Goal: Task Accomplishment & Management: Use online tool/utility

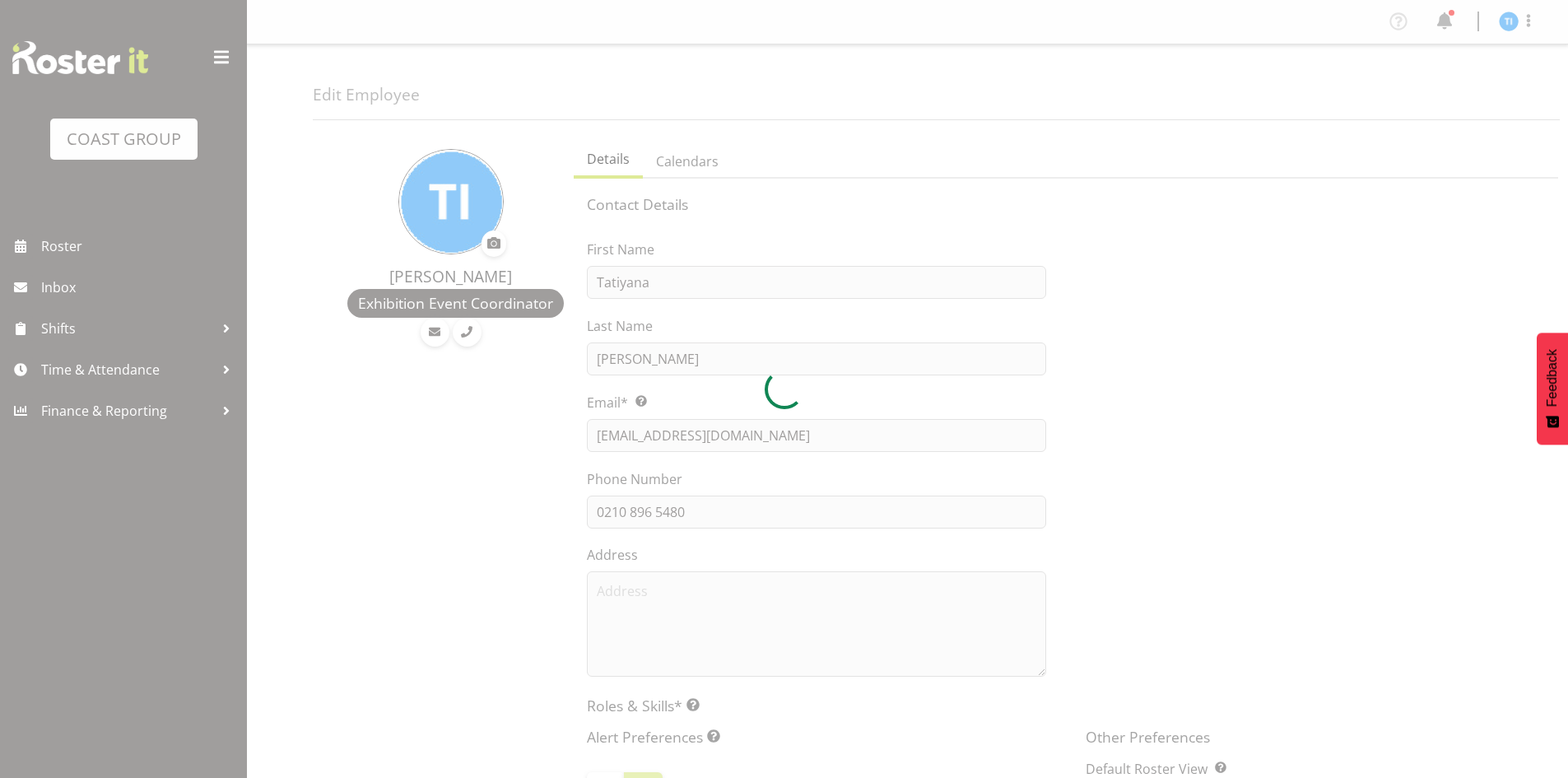
select select "TimelineWeek"
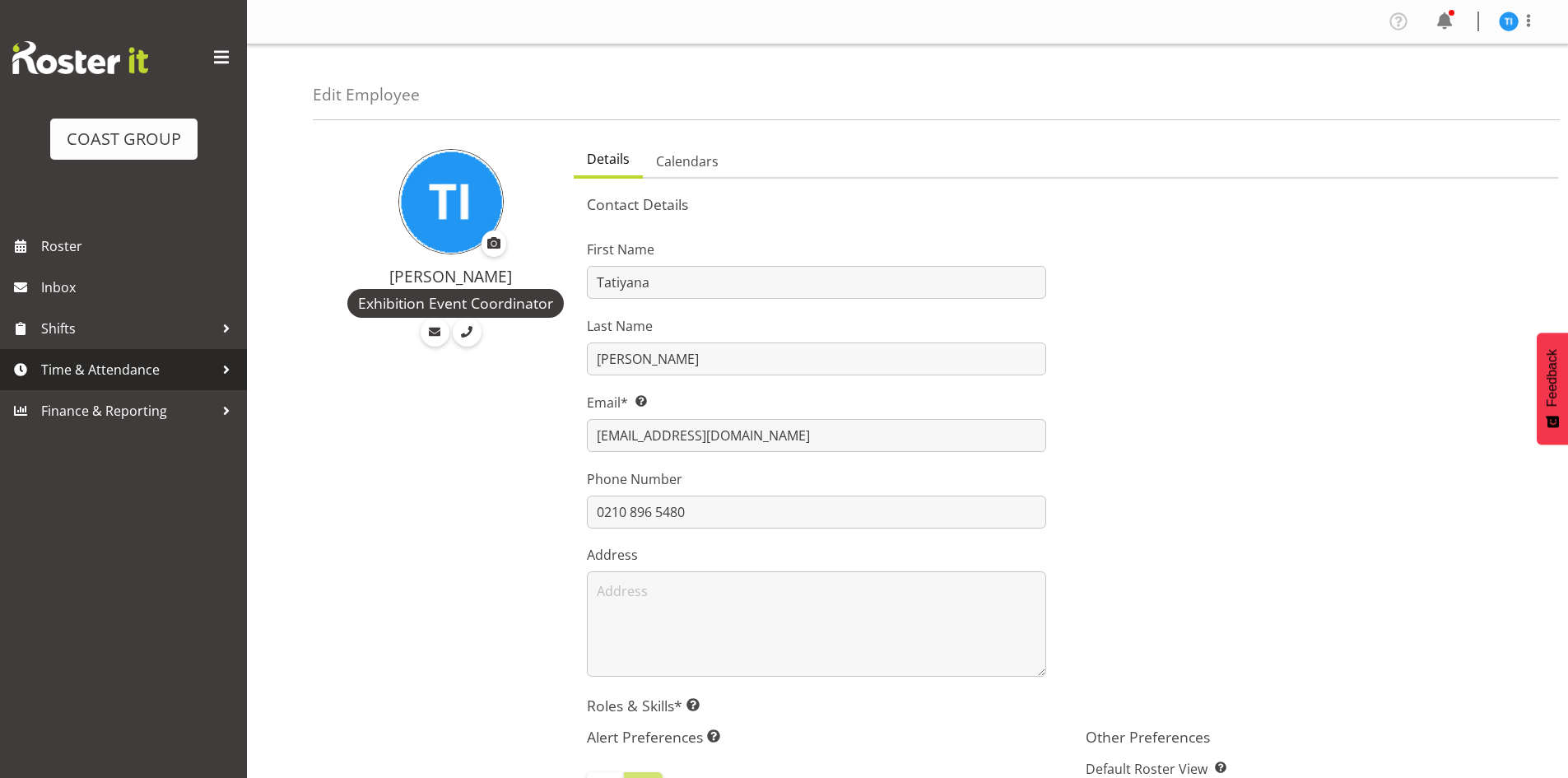
click at [101, 358] on span "Time & Attendance" at bounding box center [127, 369] width 173 height 24
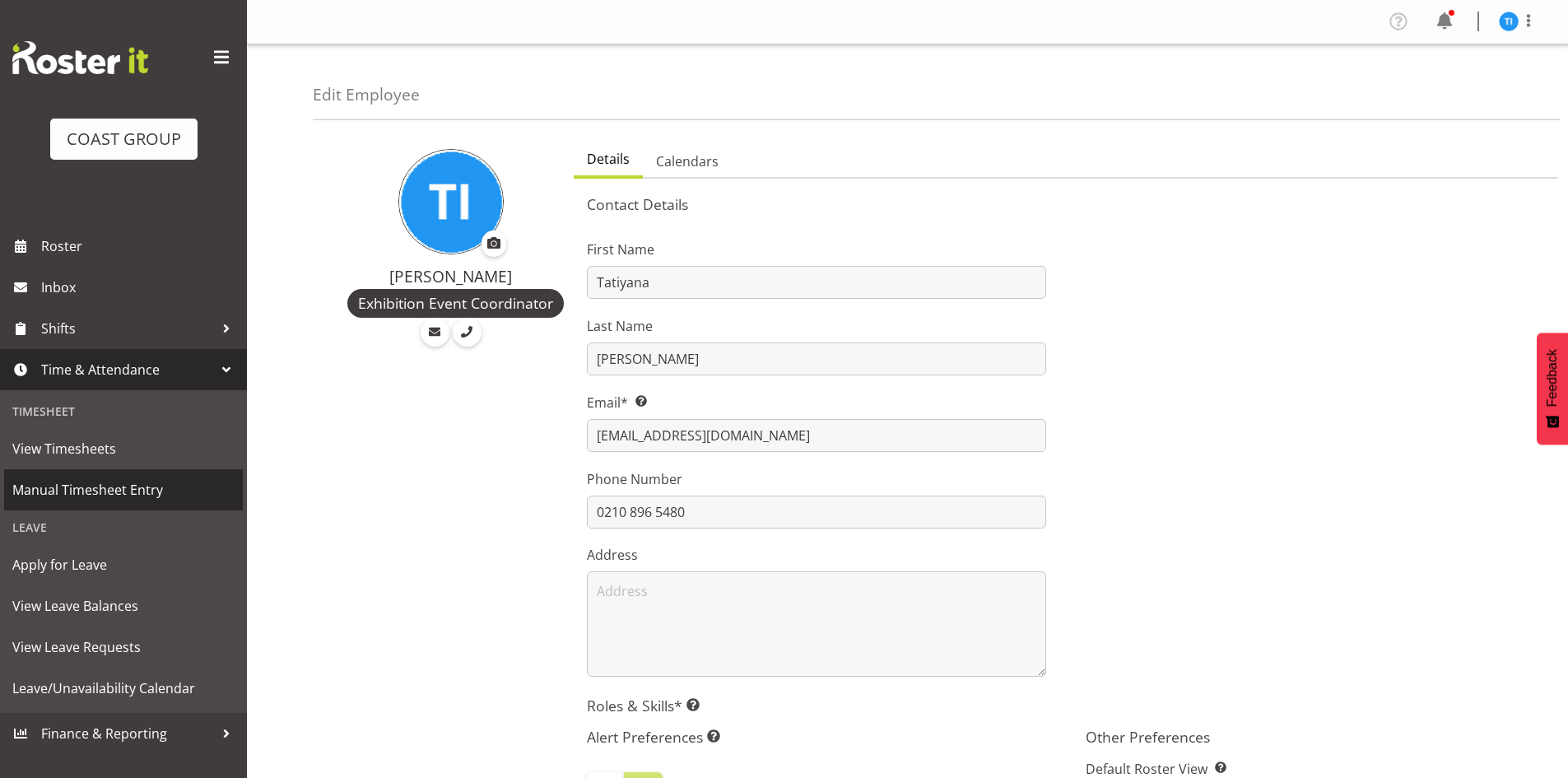
click at [153, 487] on span "Manual Timesheet Entry" at bounding box center [124, 489] width 223 height 24
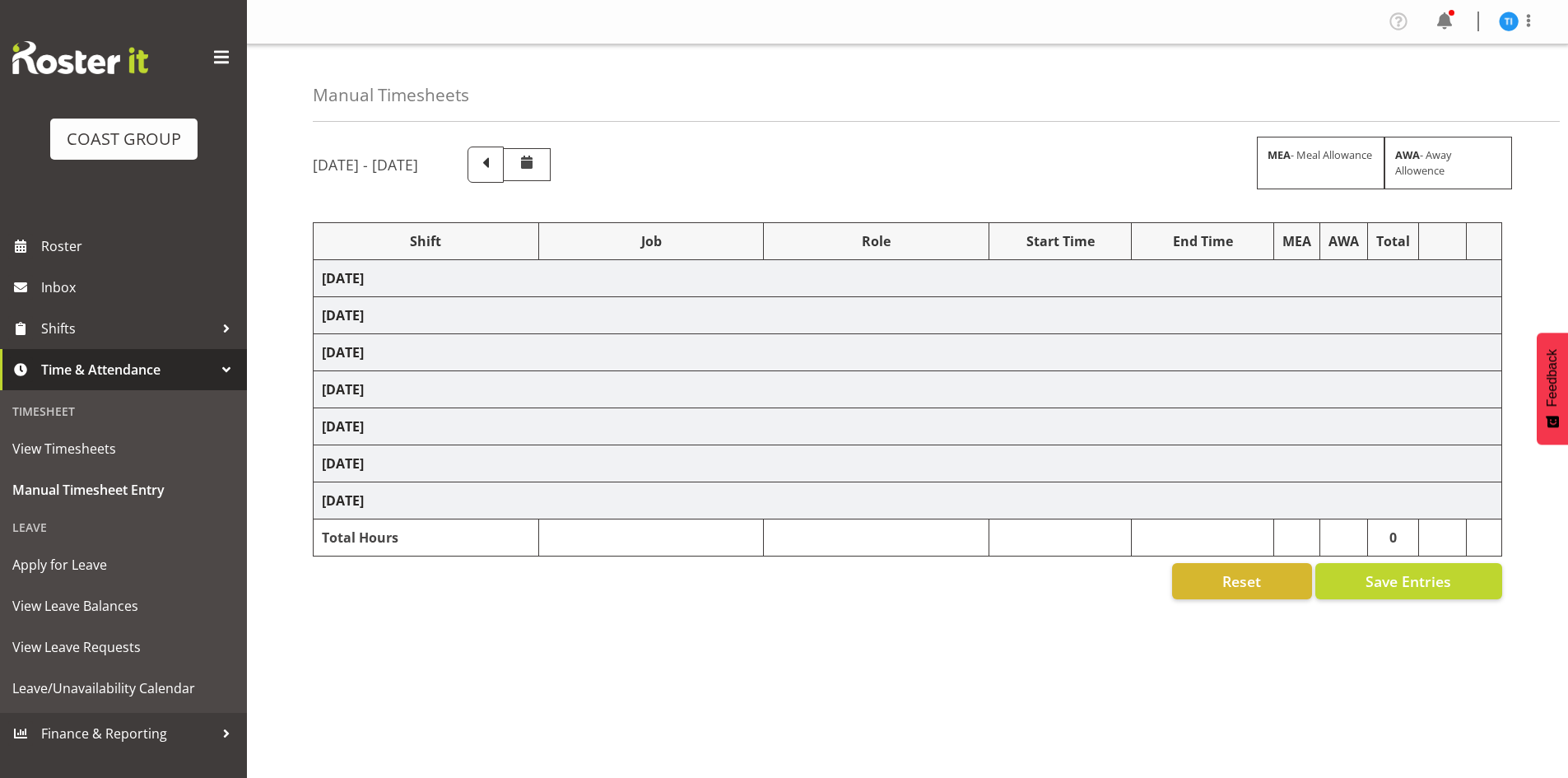
select select "1464"
select select "7852"
select select "1464"
select select "9735"
select select "1464"
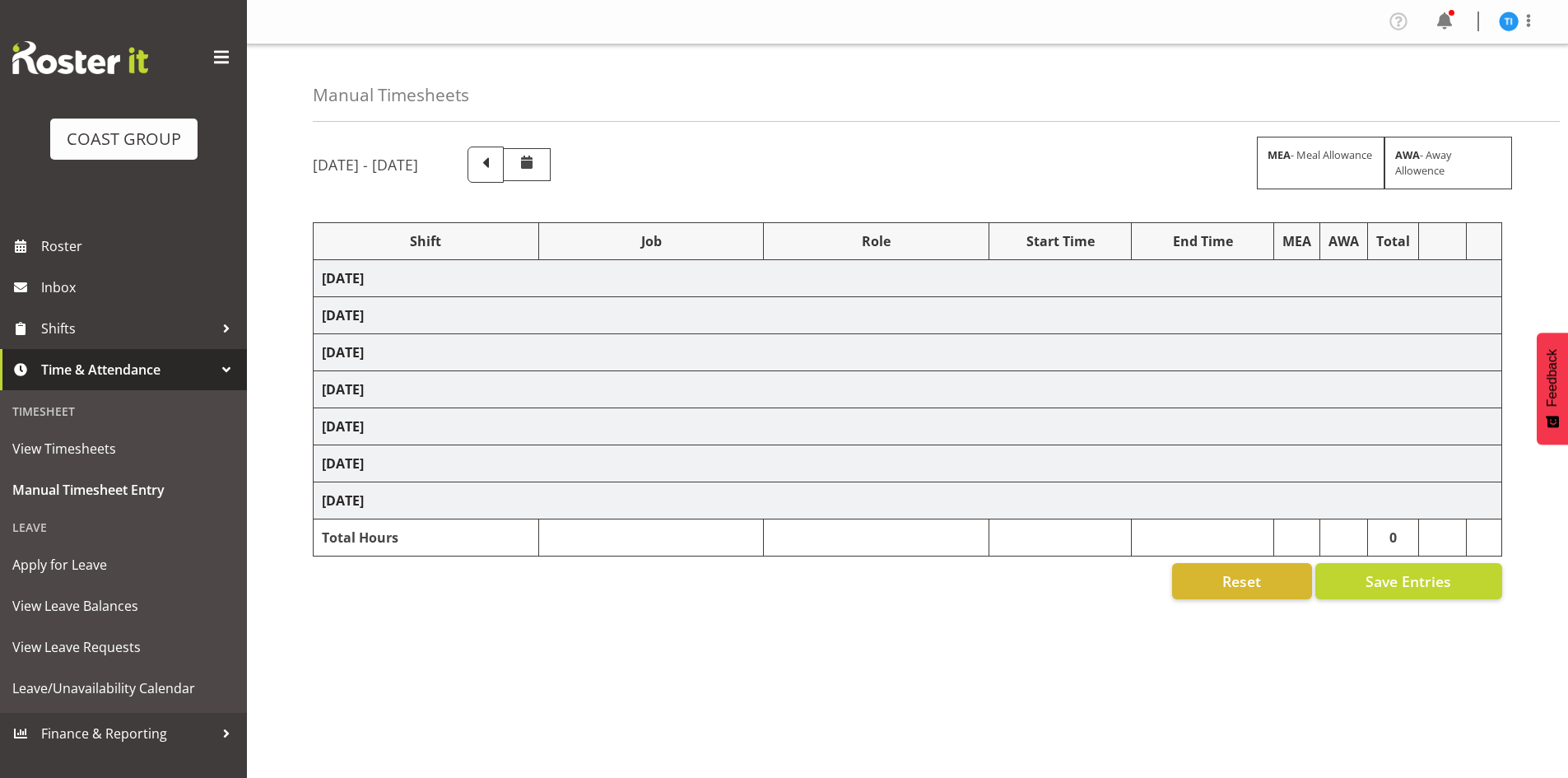
select select "8676"
select select "1464"
select select "9888"
select select "1464"
select select "9129"
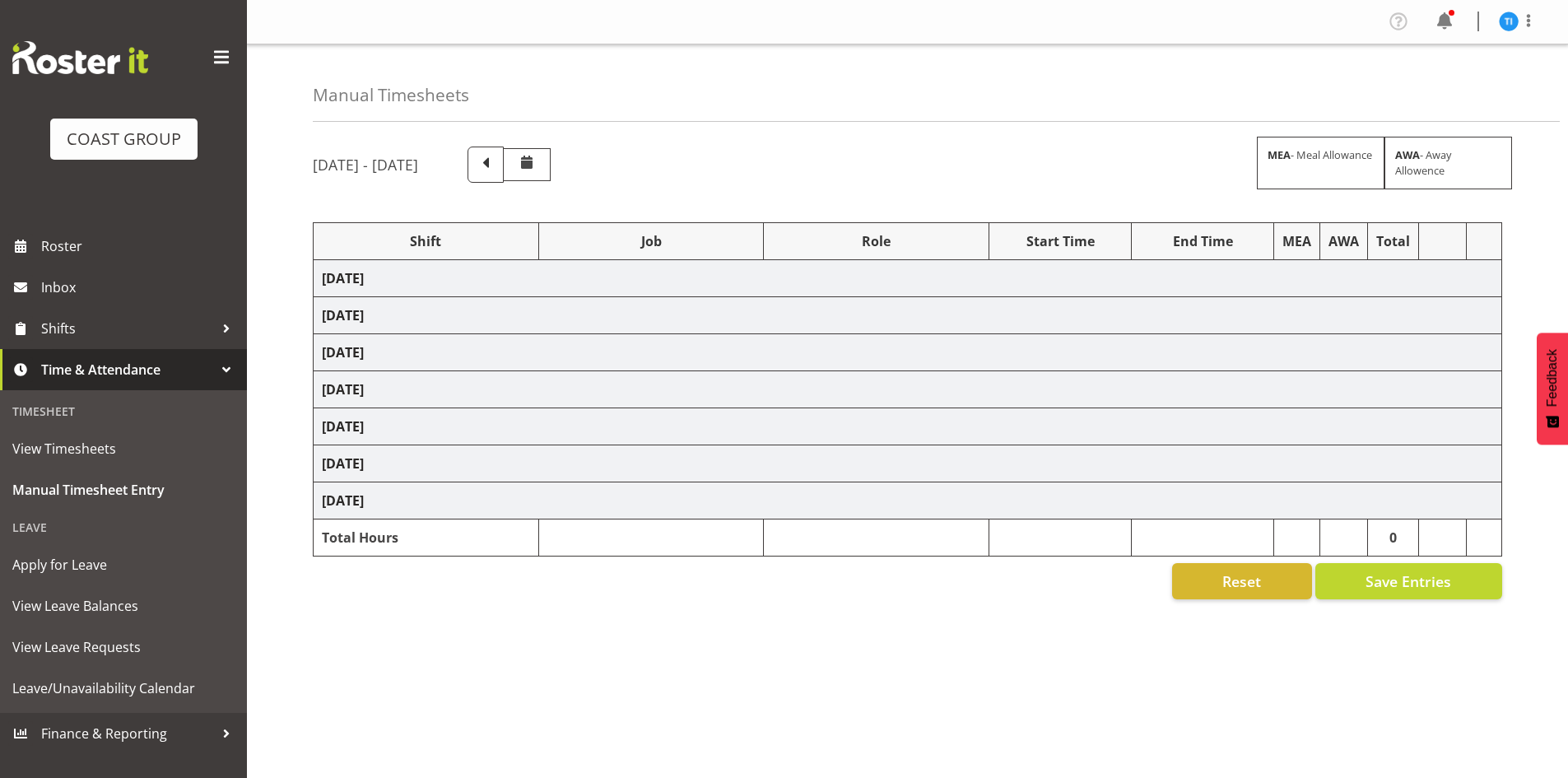
select select "1464"
select select "9348"
select select "1464"
select select "8963"
select select "1464"
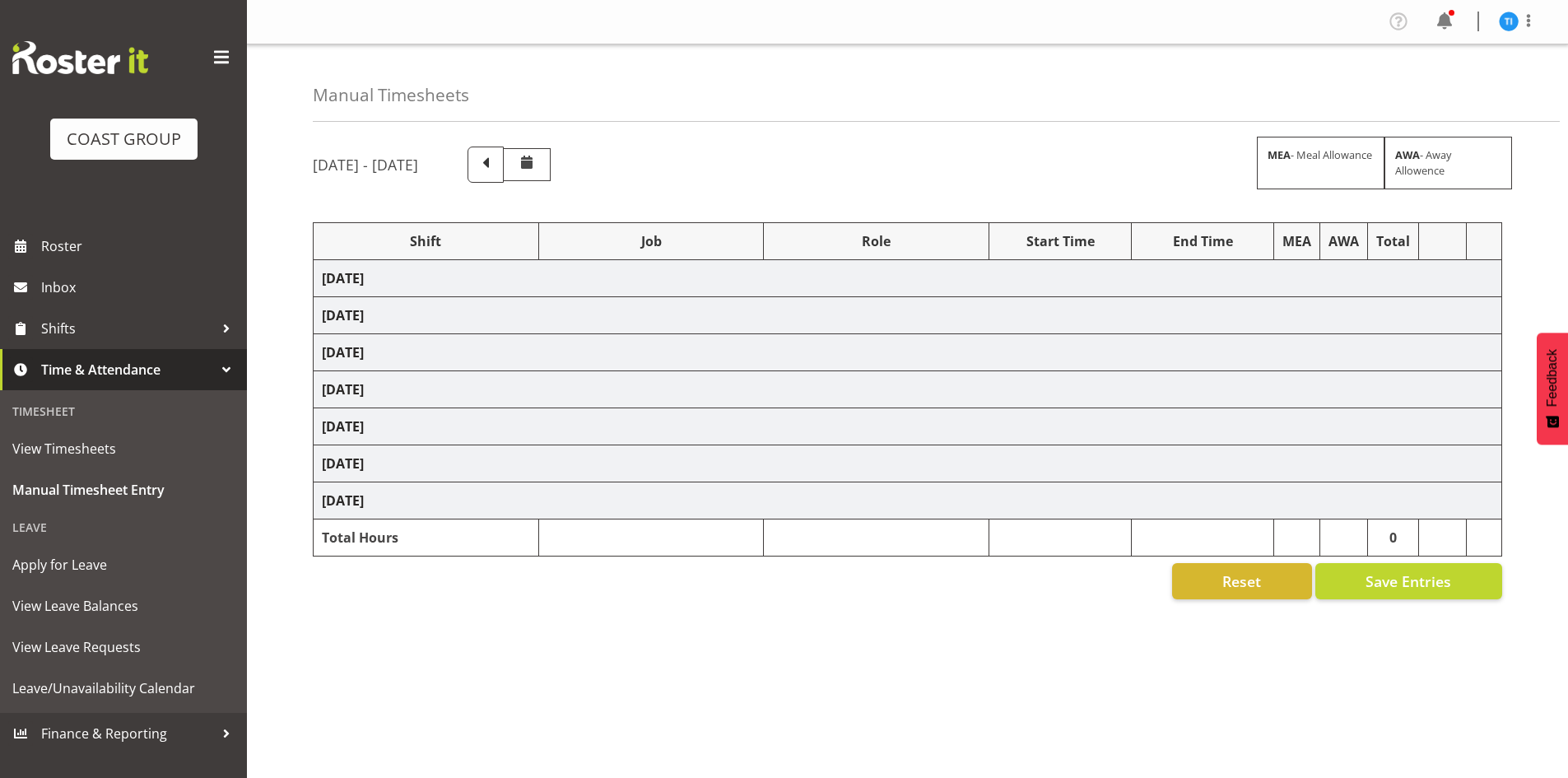
select select "10429"
select select "1464"
select select "9096"
select select "1464"
select select "69"
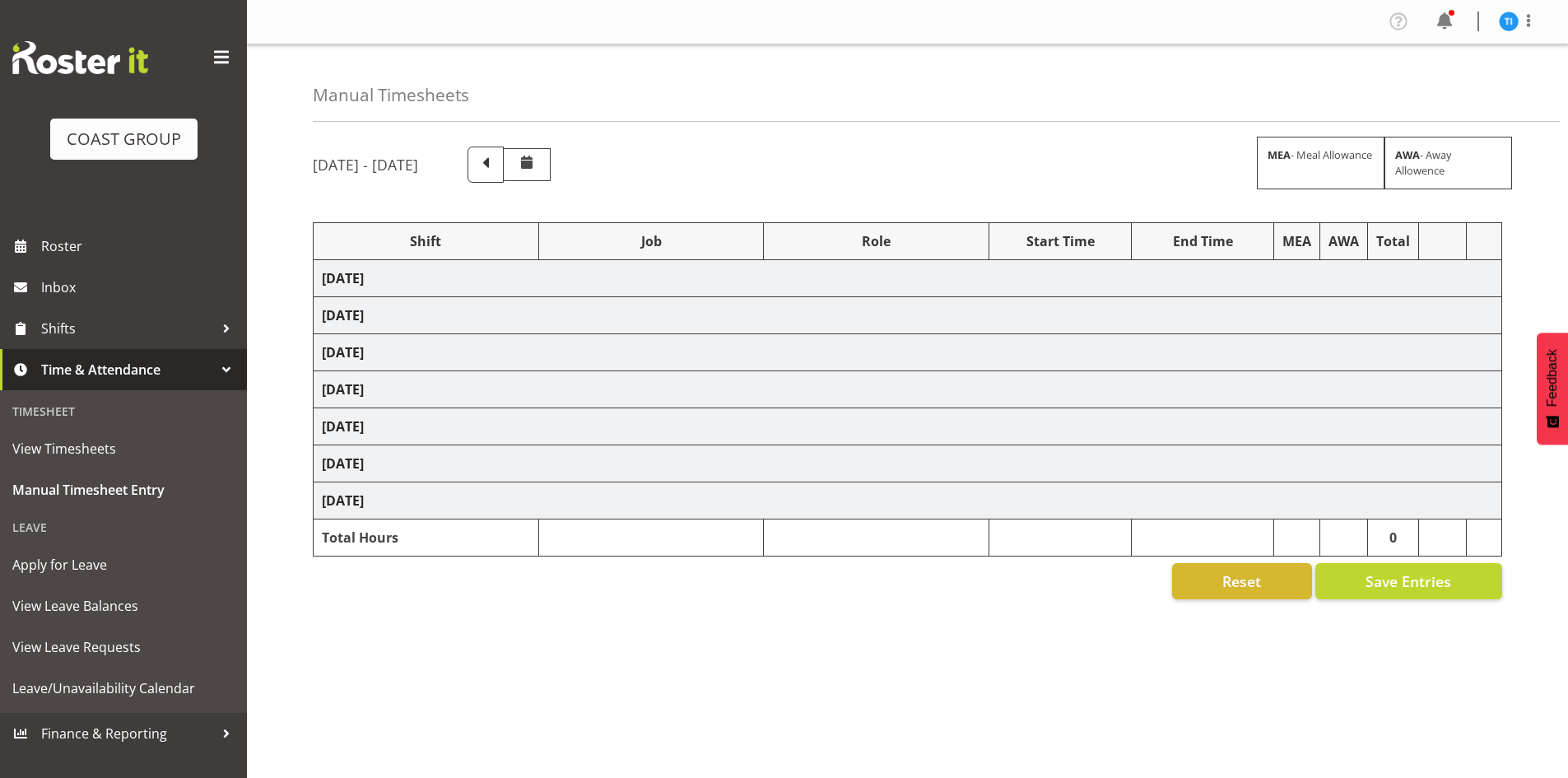
select select "1464"
select select "9141"
select select "1464"
select select "9096"
select select "1464"
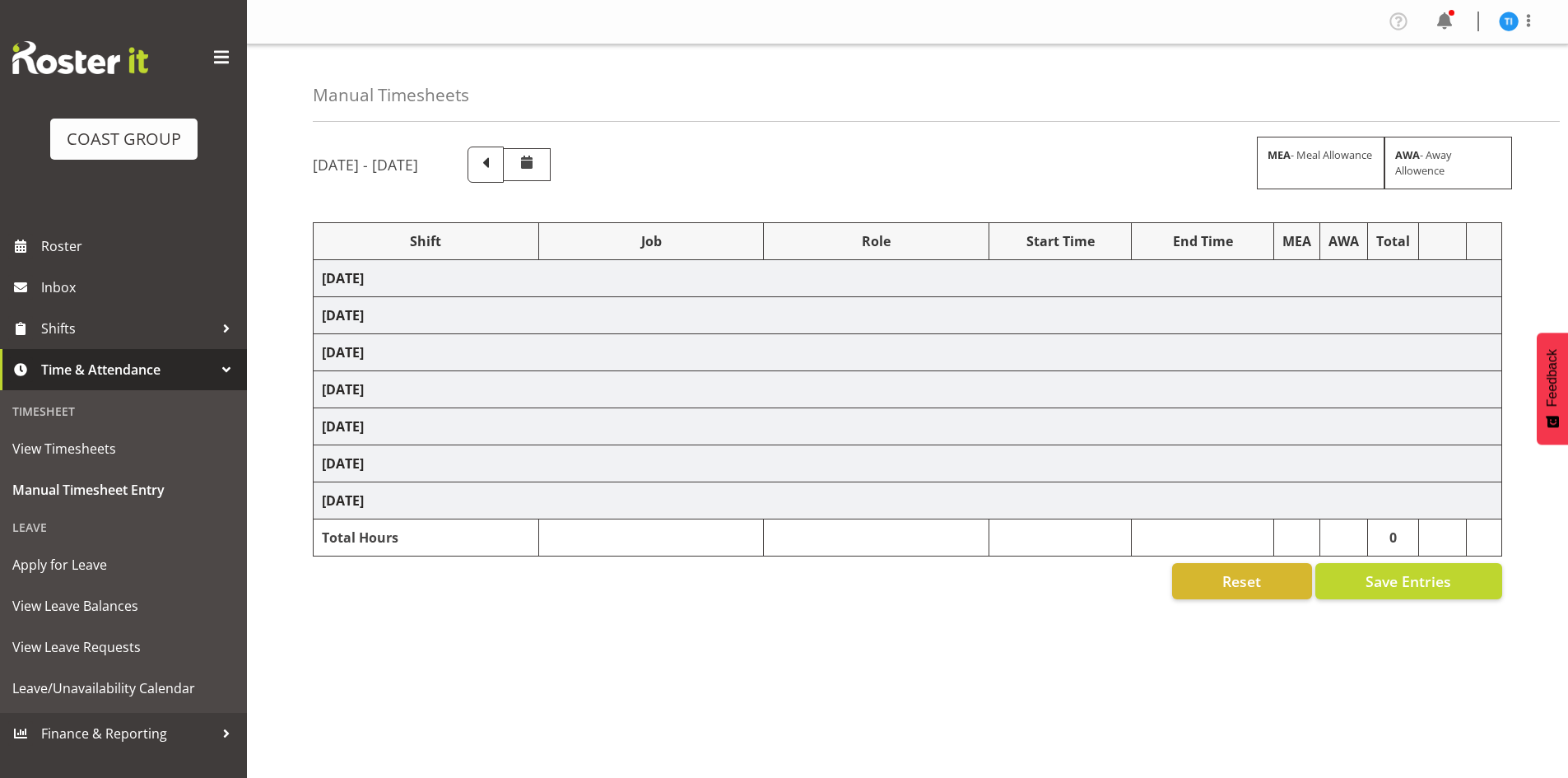
select select "9735"
select select "1464"
select select "8676"
select select "1464"
select select "9348"
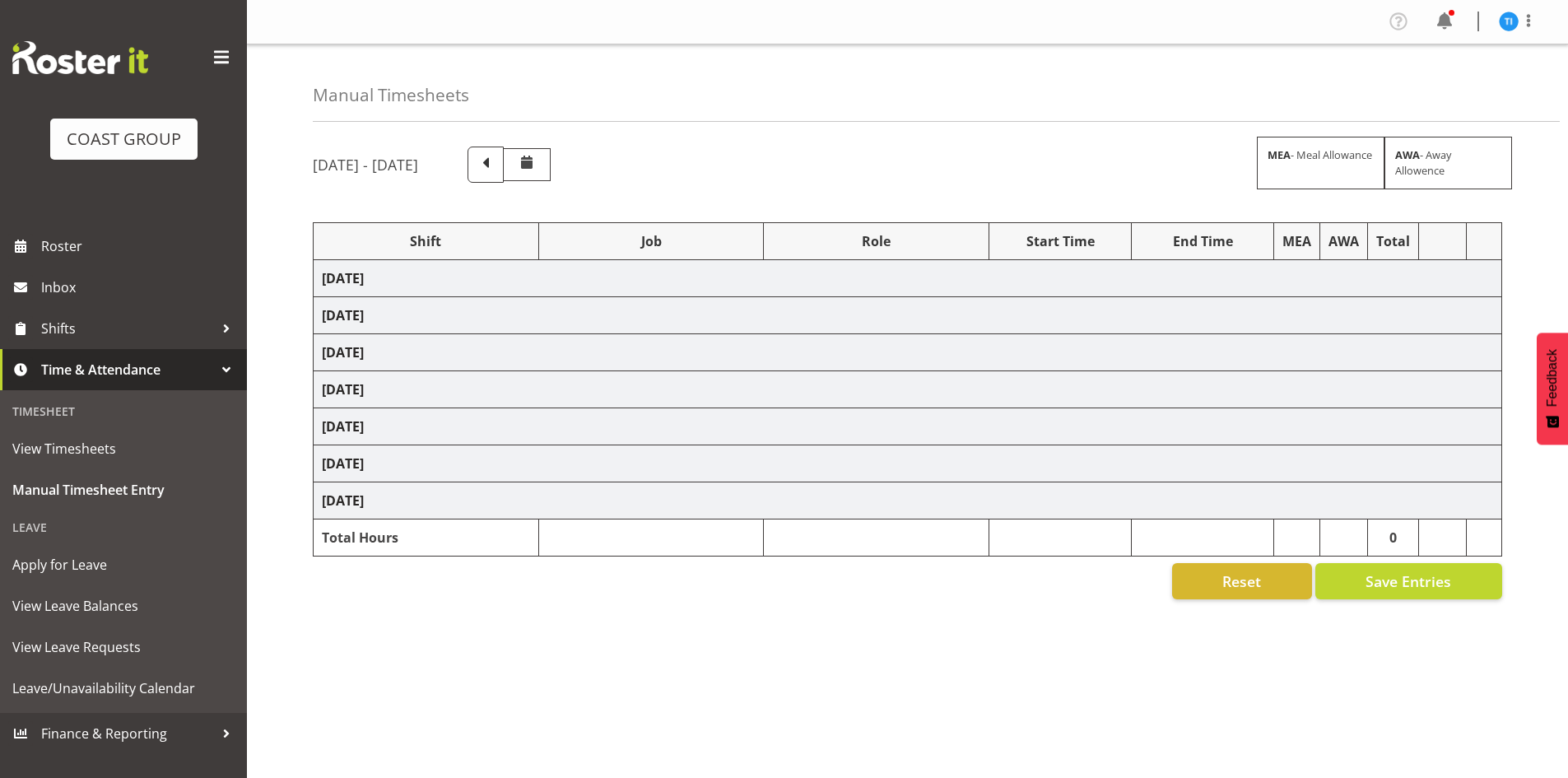
select select "1464"
select select "9888"
select select "1464"
select select "9129"
select select "1464"
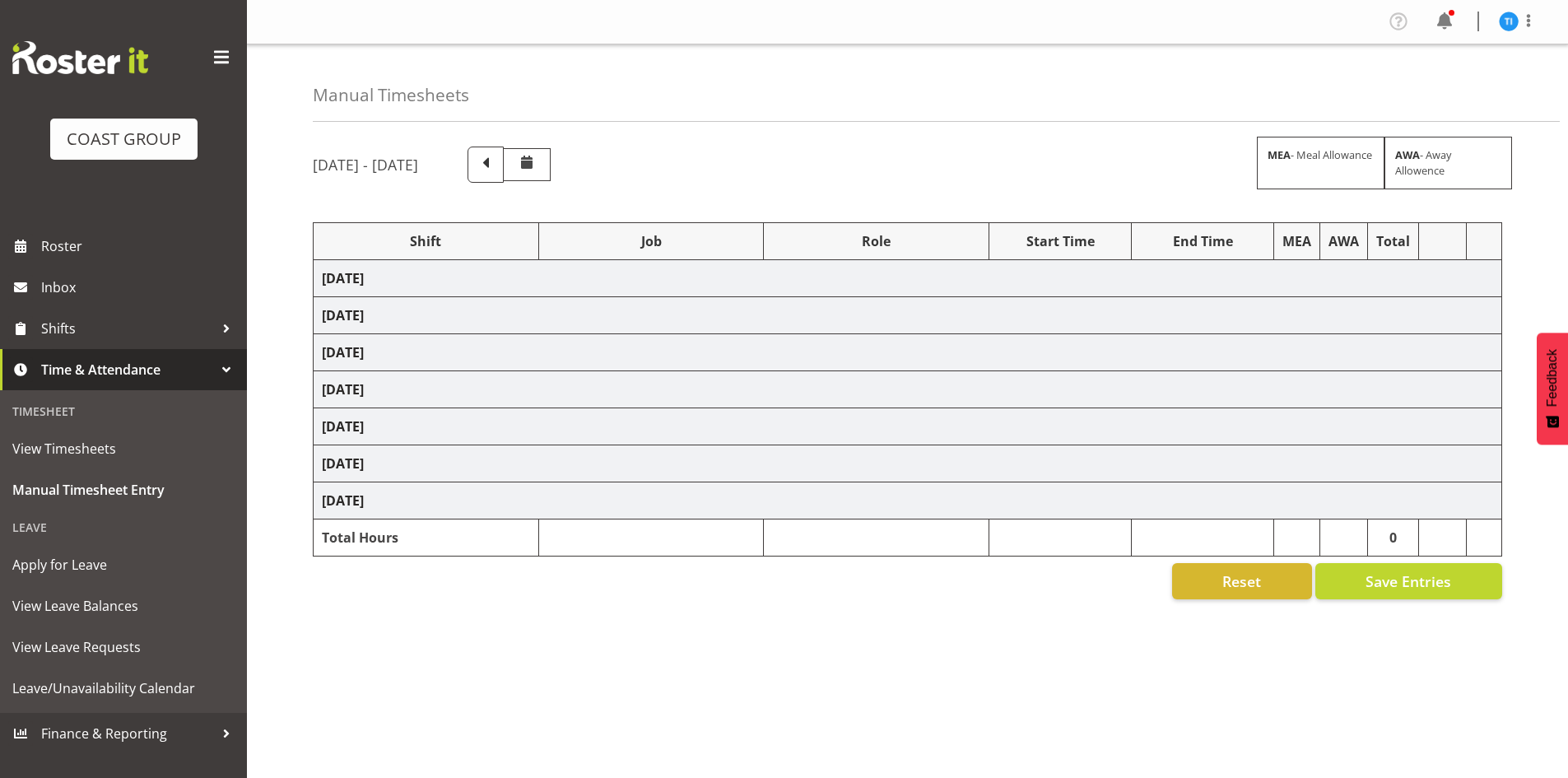
select select "8995"
